Goal: Task Accomplishment & Management: Manage account settings

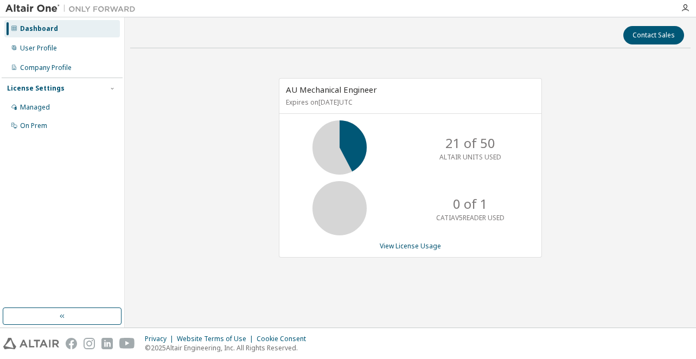
click at [338, 141] on icon at bounding box center [339, 147] width 27 height 27
click at [465, 156] on p "ALTAIR UNITS USED" at bounding box center [471, 157] width 62 height 9
click at [61, 113] on div "Managed" at bounding box center [62, 107] width 116 height 17
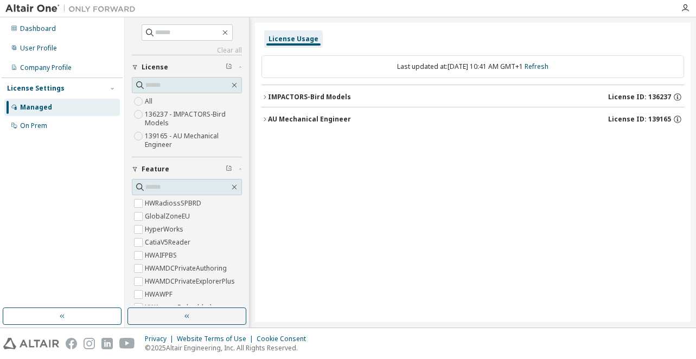
click at [270, 123] on div "AU Mechanical Engineer" at bounding box center [309, 119] width 83 height 9
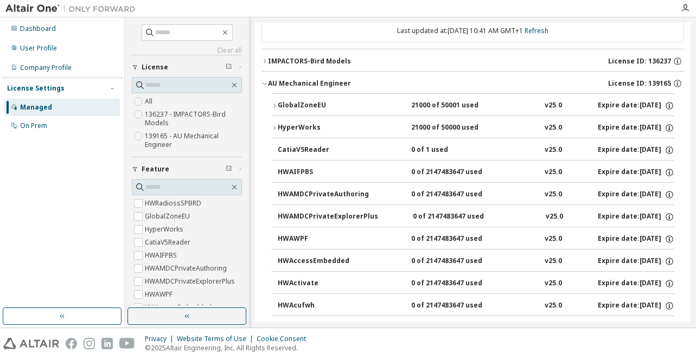
scroll to position [54, 0]
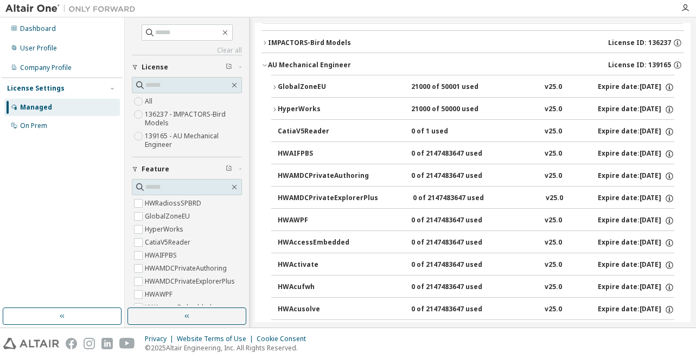
click at [282, 110] on div "HyperWorks" at bounding box center [327, 110] width 98 height 10
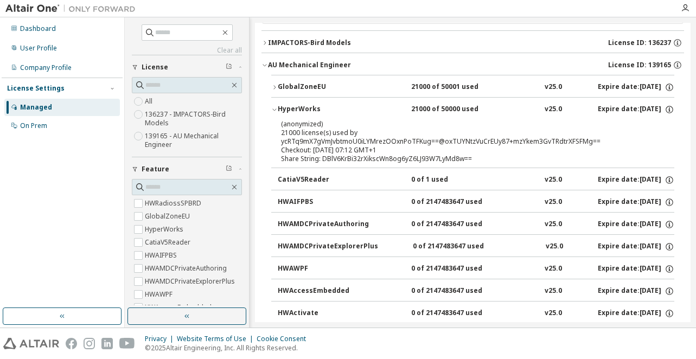
click at [415, 145] on div "(anonymized) 21000 license(s) used by ycRTq9mX7gVmJvbtmoU0iLYMrezOOxnPoTFKug==@…" at bounding box center [460, 132] width 358 height 27
